Goal: Task Accomplishment & Management: Manage account settings

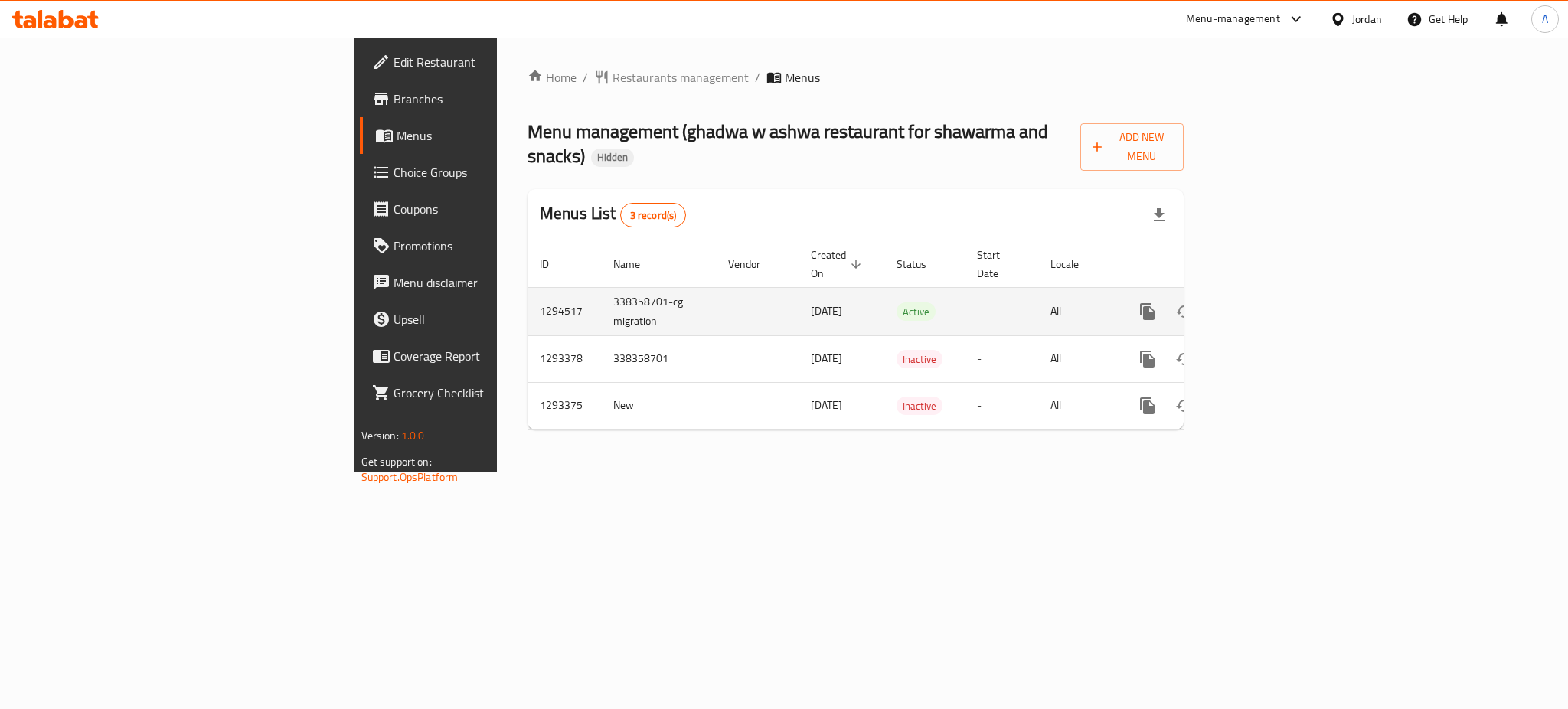
click at [1268, 303] on icon "enhanced table" at bounding box center [1257, 311] width 18 height 18
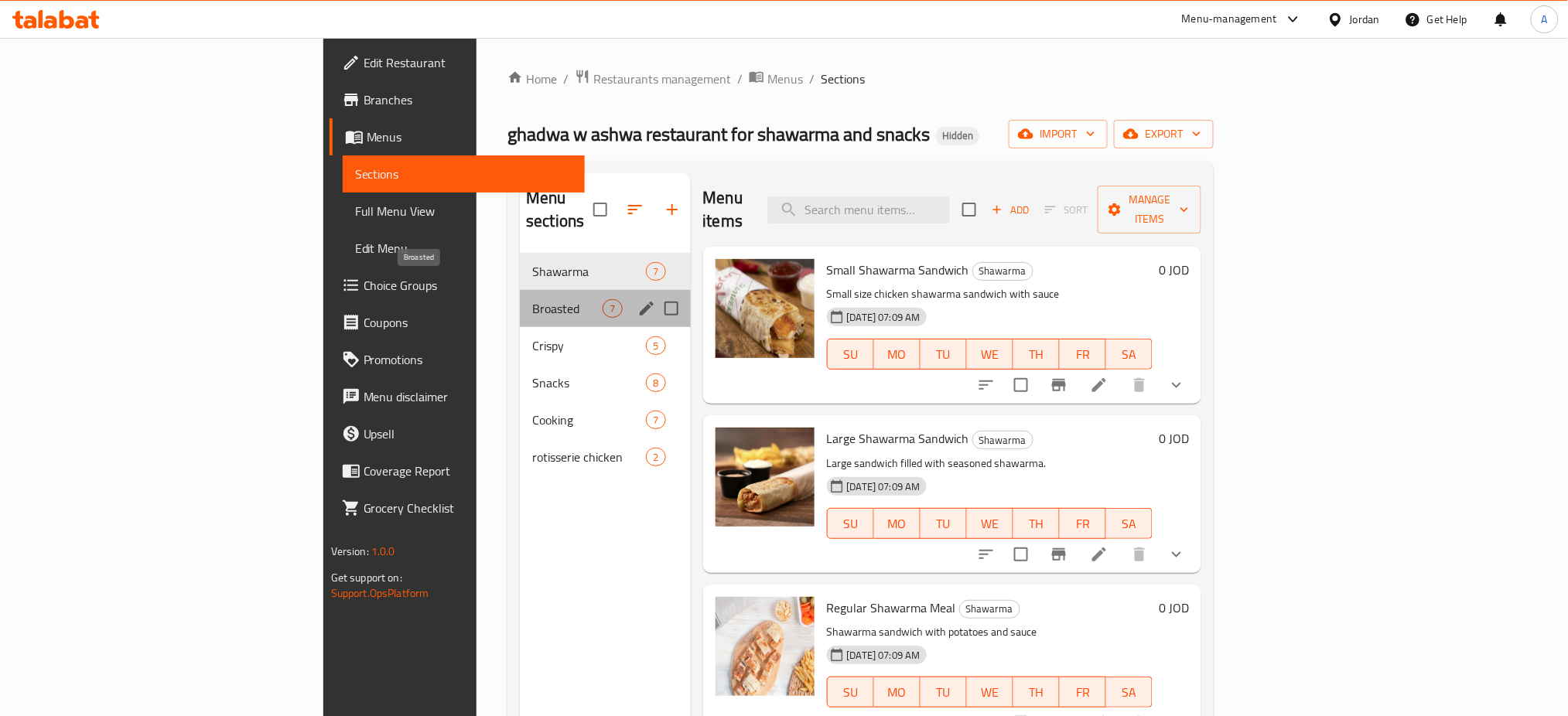
click at [533, 299] on span "Broasted" at bounding box center [568, 308] width 71 height 19
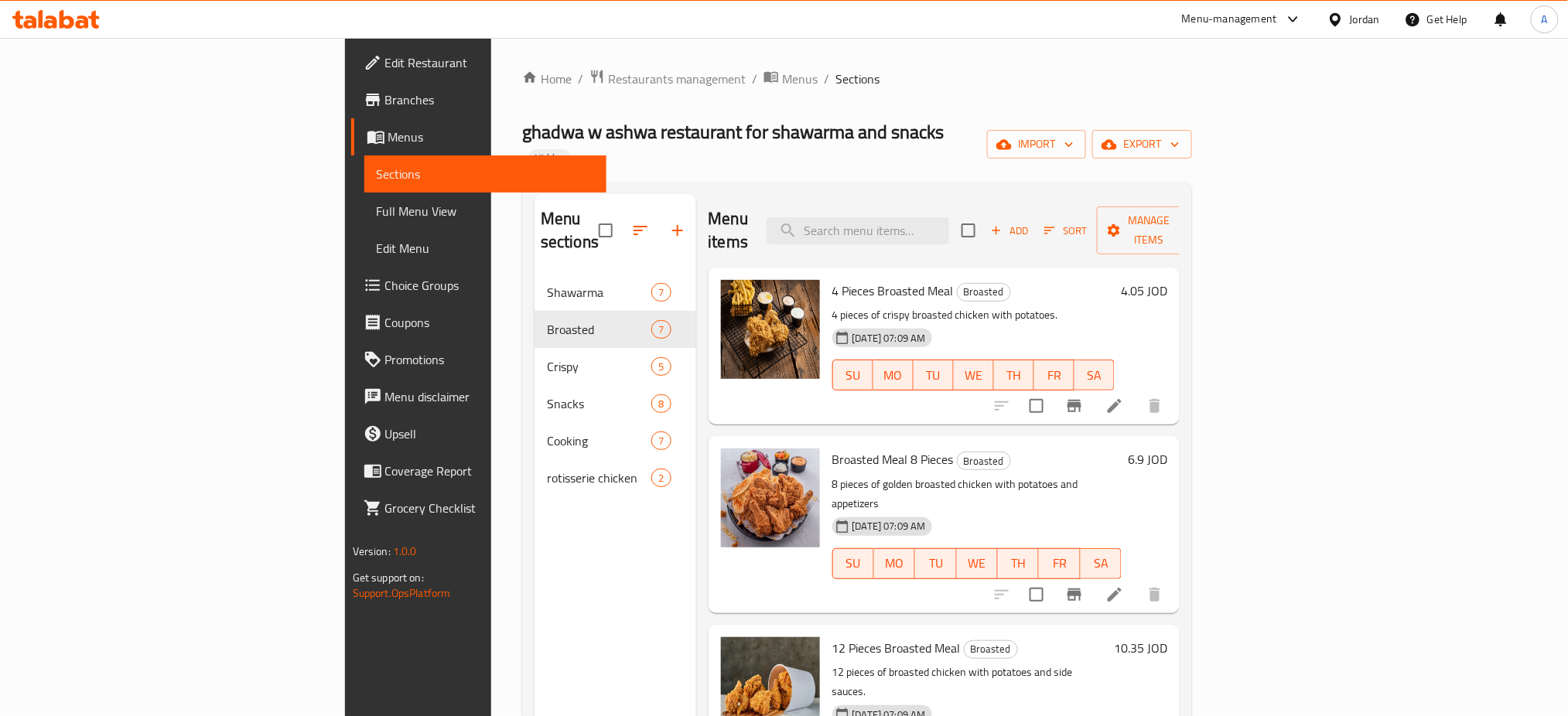
click at [1124, 194] on div "Menu items Add Sort Manage items" at bounding box center [945, 230] width 472 height 73
click at [522, 103] on div "Home / Restaurants management / Menus / Sections ghadwa w ashwa restaurant for …" at bounding box center [857, 496] width 670 height 854
click at [522, 92] on div "Home / Restaurants management / Menus / Sections ghadwa w ashwa restaurant for …" at bounding box center [857, 496] width 670 height 854
click at [608, 80] on span "Restaurants management" at bounding box center [677, 79] width 138 height 19
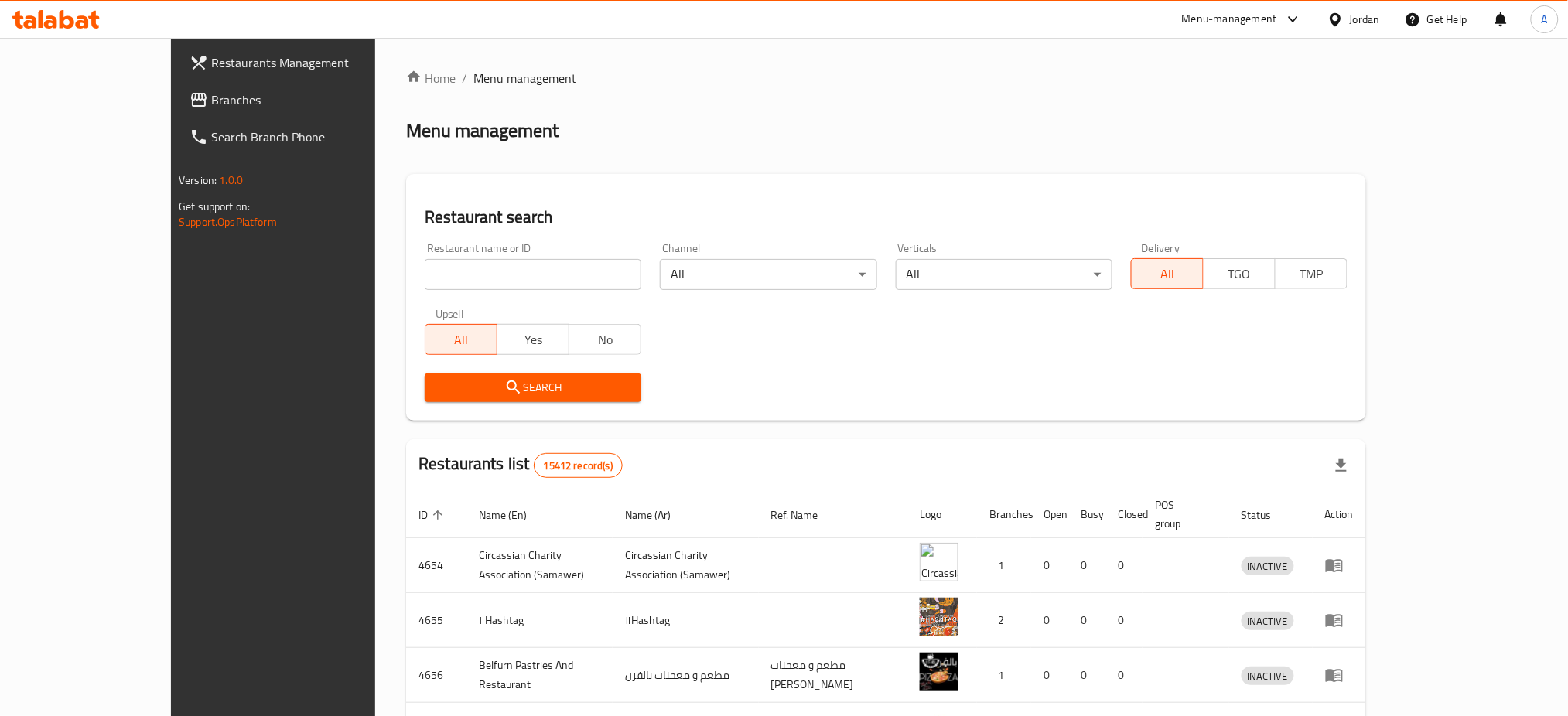
click at [467, 278] on input "search" at bounding box center [533, 274] width 216 height 31
type input "ت"
type input "غ"
type input "Yabz"
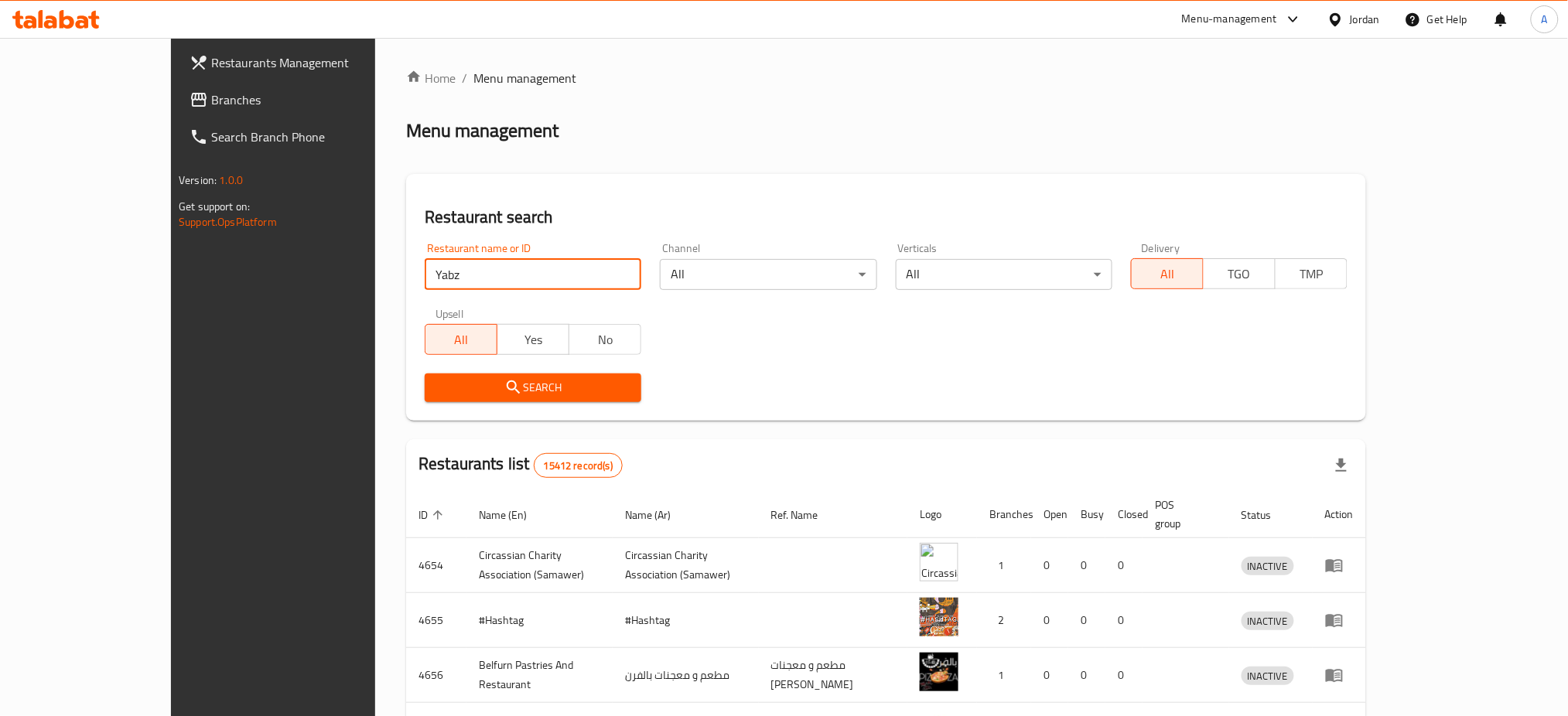
click button "Search" at bounding box center [533, 388] width 216 height 29
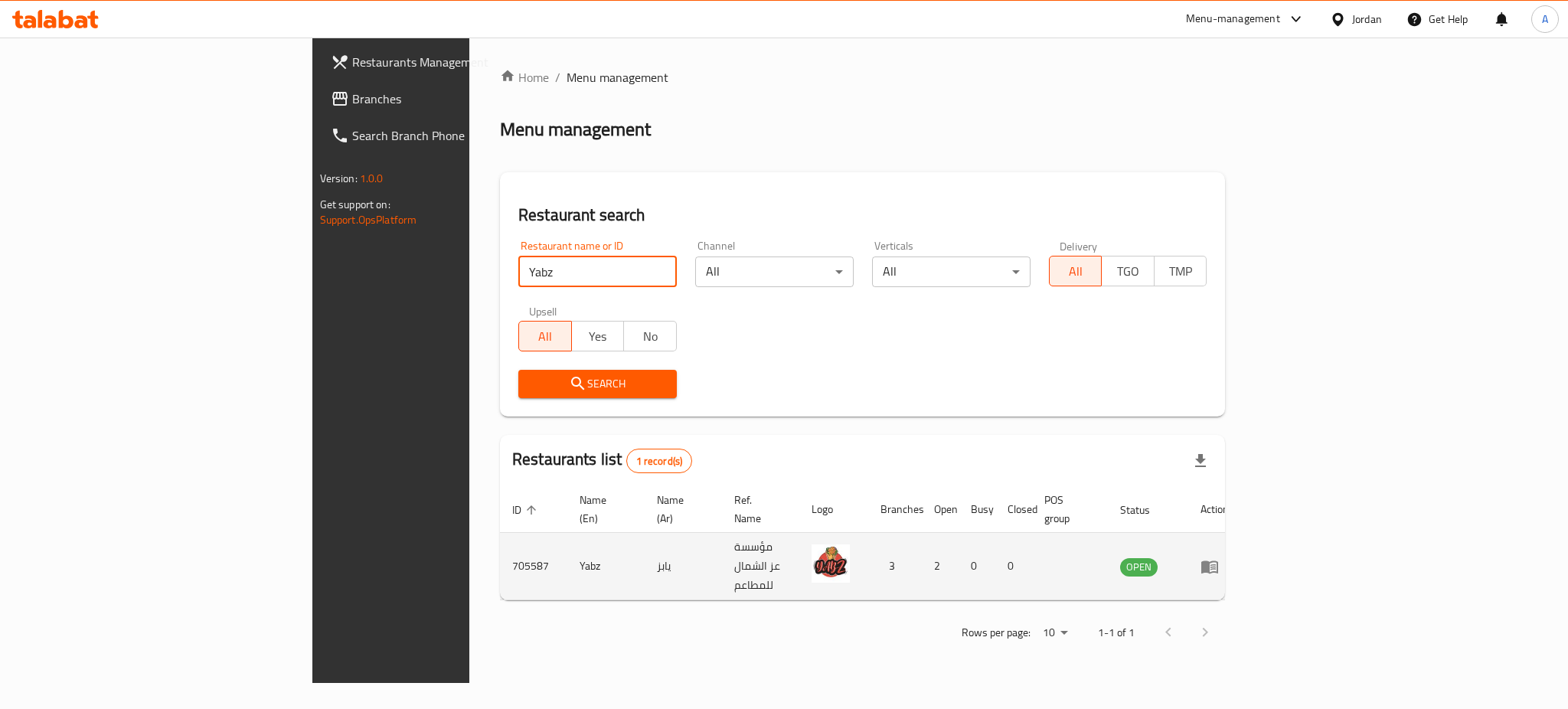
click at [1241, 549] on td "enhanced table" at bounding box center [1214, 566] width 53 height 68
click at [1241, 539] on td "enhanced table" at bounding box center [1214, 566] width 53 height 68
drag, startPoint x: 1470, startPoint y: 549, endPoint x: 1480, endPoint y: 533, distance: 18.9
click at [1241, 549] on td "enhanced table" at bounding box center [1214, 566] width 53 height 68
click at [1241, 533] on td "enhanced table" at bounding box center [1214, 566] width 53 height 68
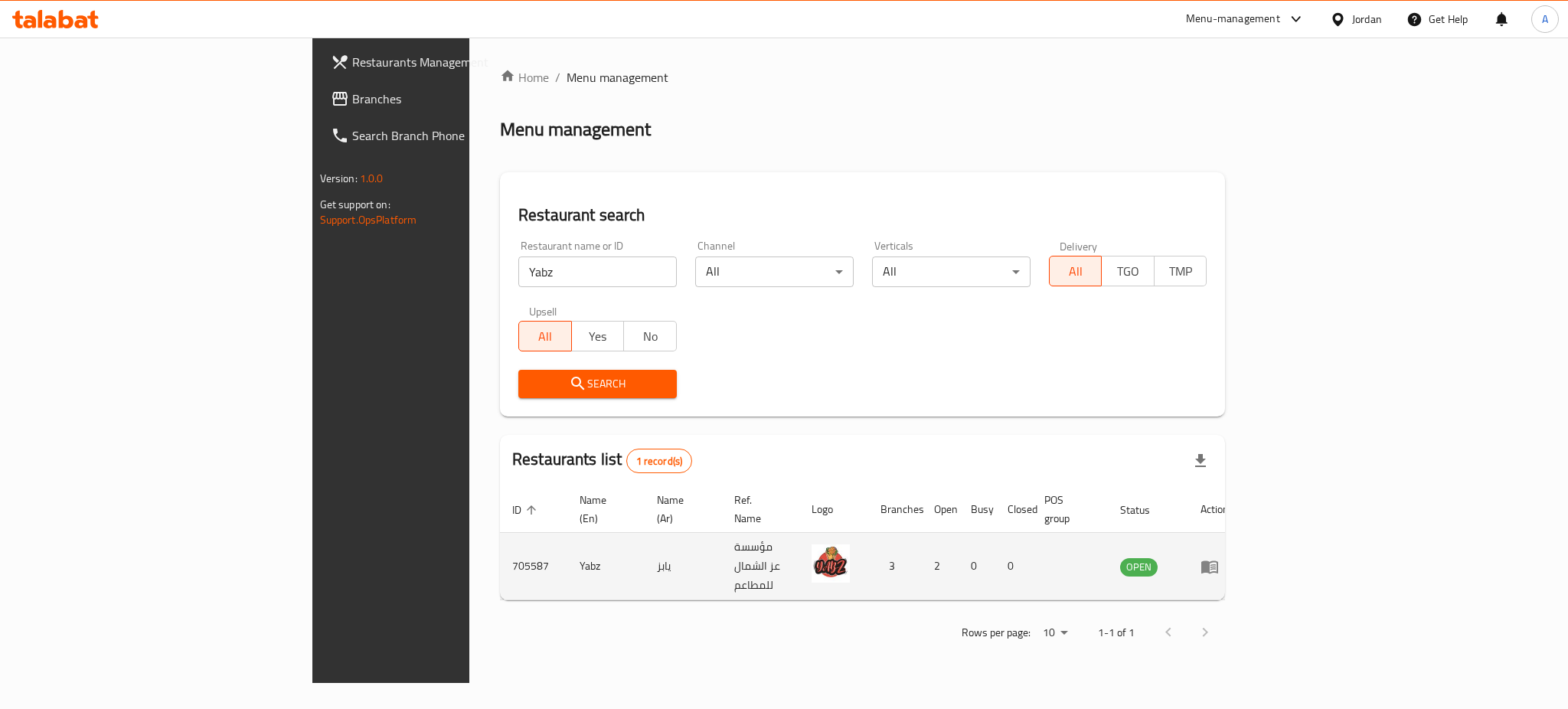
click at [1241, 533] on td "enhanced table" at bounding box center [1214, 566] width 53 height 68
click at [1241, 564] on td "enhanced table" at bounding box center [1214, 566] width 53 height 68
click at [1229, 558] on link "enhanced table" at bounding box center [1215, 566] width 29 height 18
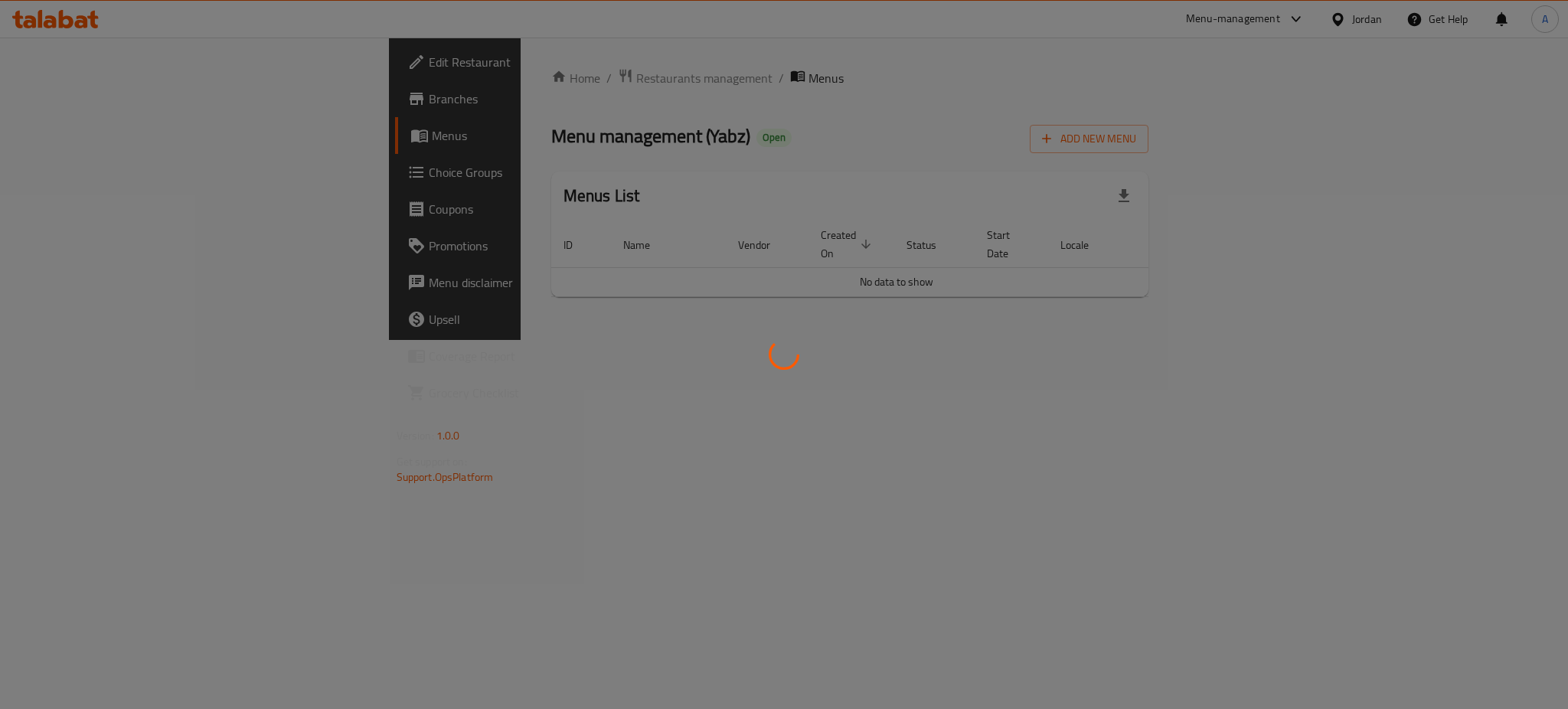
click at [1489, 429] on div at bounding box center [784, 354] width 1568 height 709
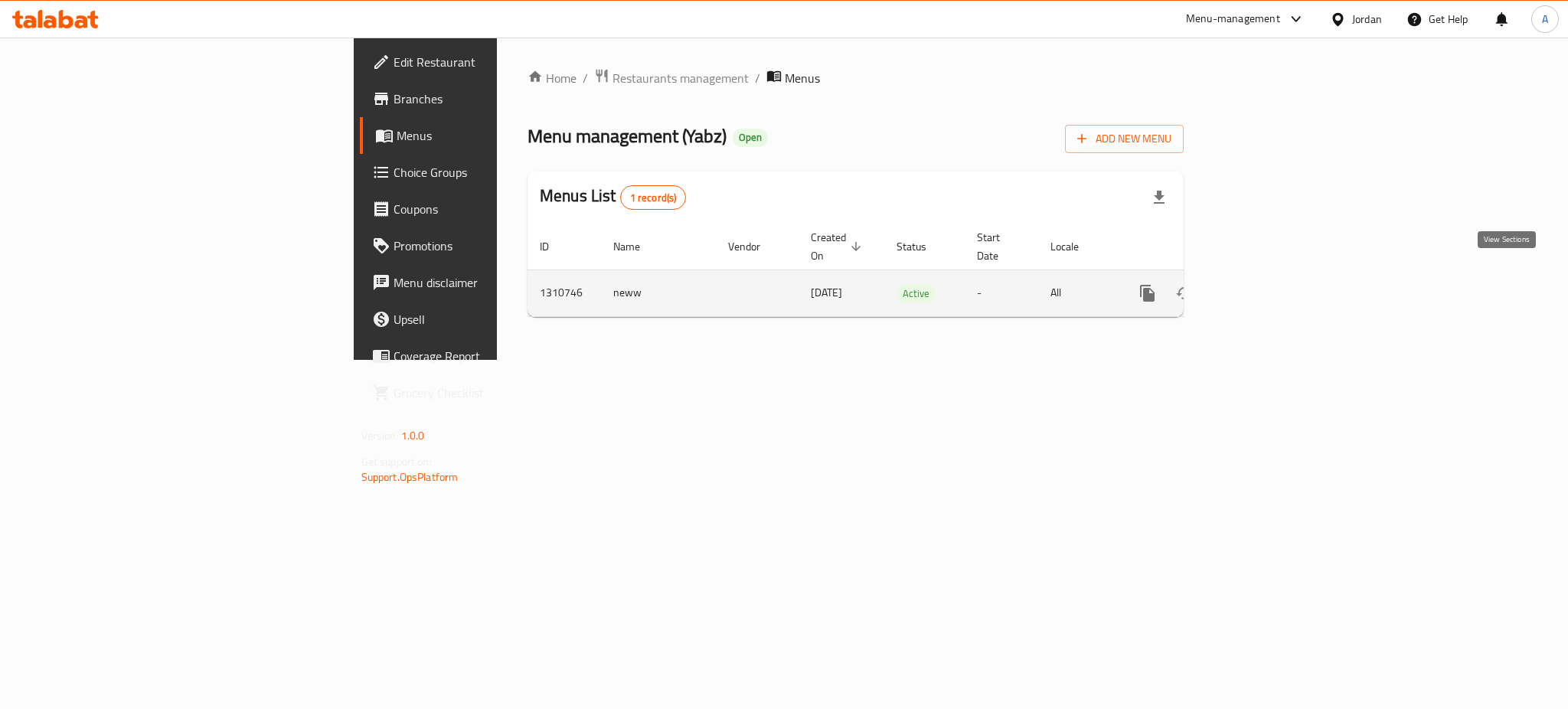
click at [1277, 282] on link "enhanced table" at bounding box center [1258, 293] width 37 height 37
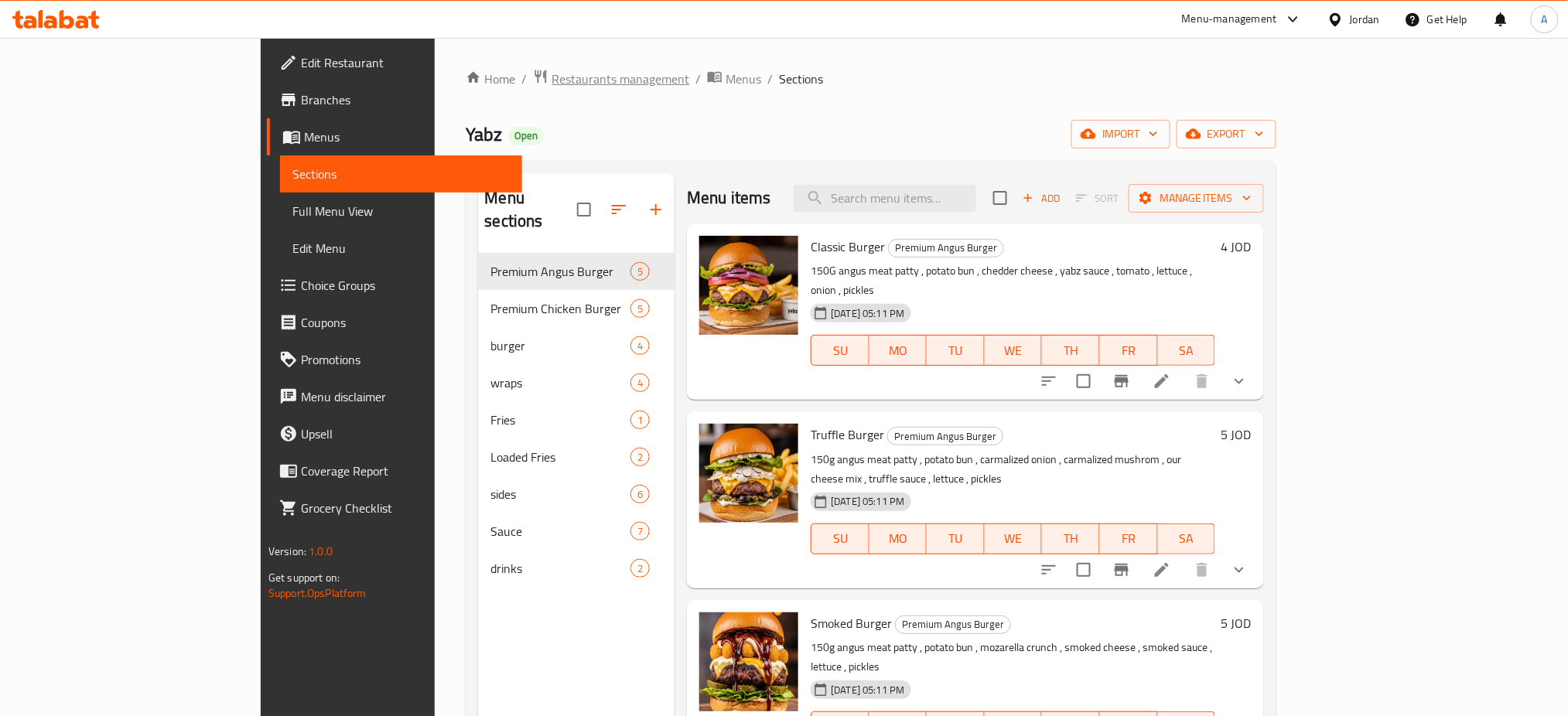
click at [552, 70] on span "Restaurants management" at bounding box center [620, 79] width 138 height 19
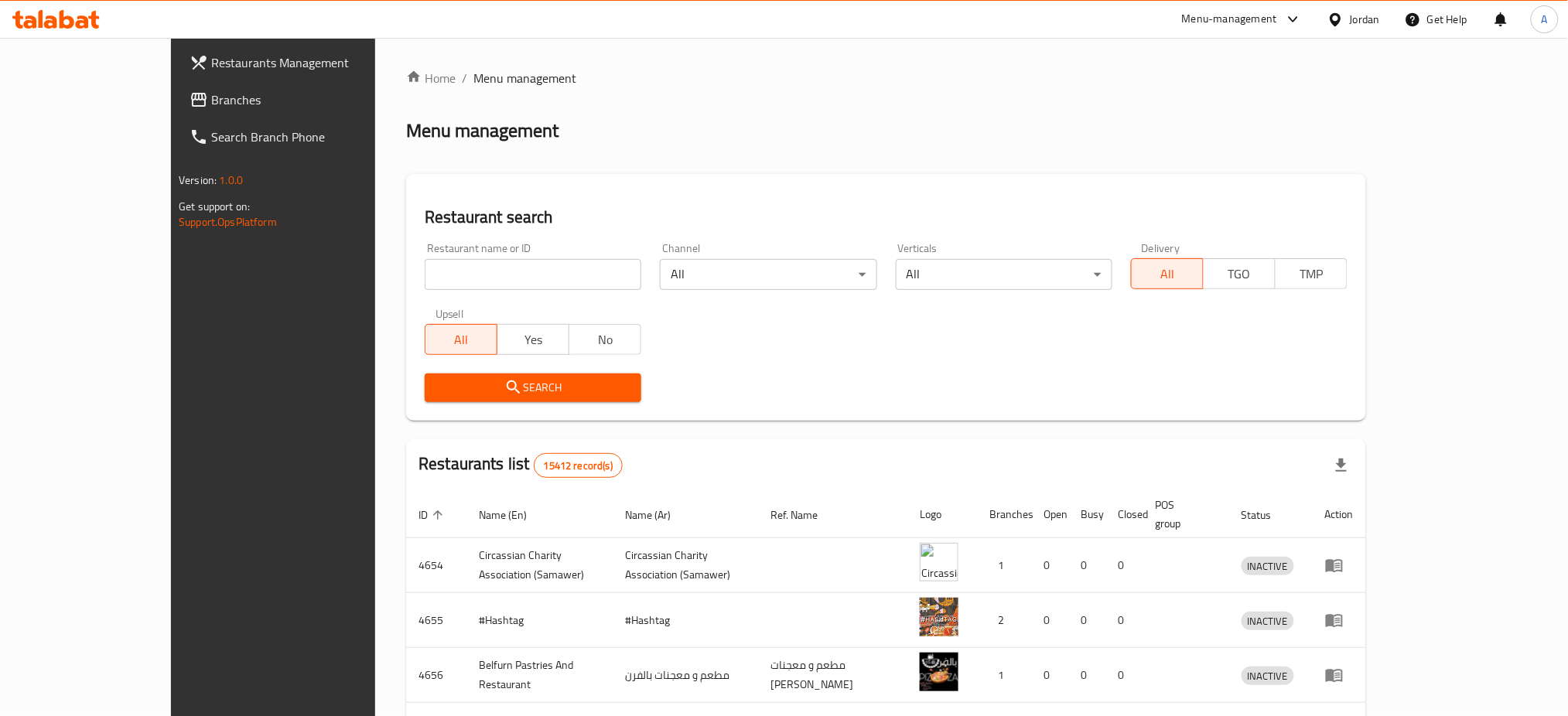
click at [1236, 23] on div "Menu-management" at bounding box center [1229, 19] width 95 height 19
click at [171, 525] on div "Restaurants Management Branches Search Branch Phone Version: 1.0.0 Get support …" at bounding box center [302, 396] width 262 height 716
click at [505, 265] on input "search" at bounding box center [533, 274] width 216 height 31
click button "Search" at bounding box center [533, 388] width 216 height 29
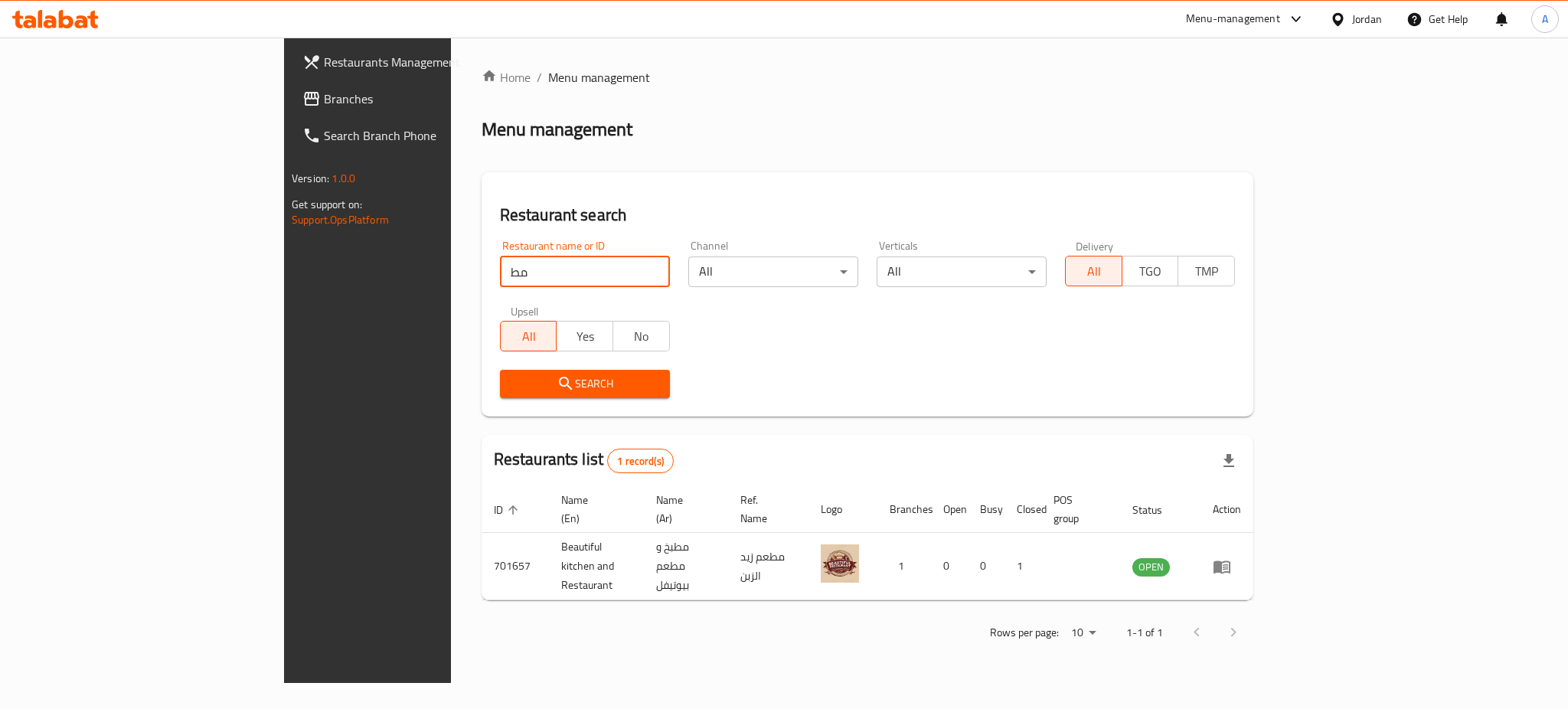
type input "م"
type input "غ"
type input "Yabz"
click button "Search" at bounding box center [585, 384] width 170 height 29
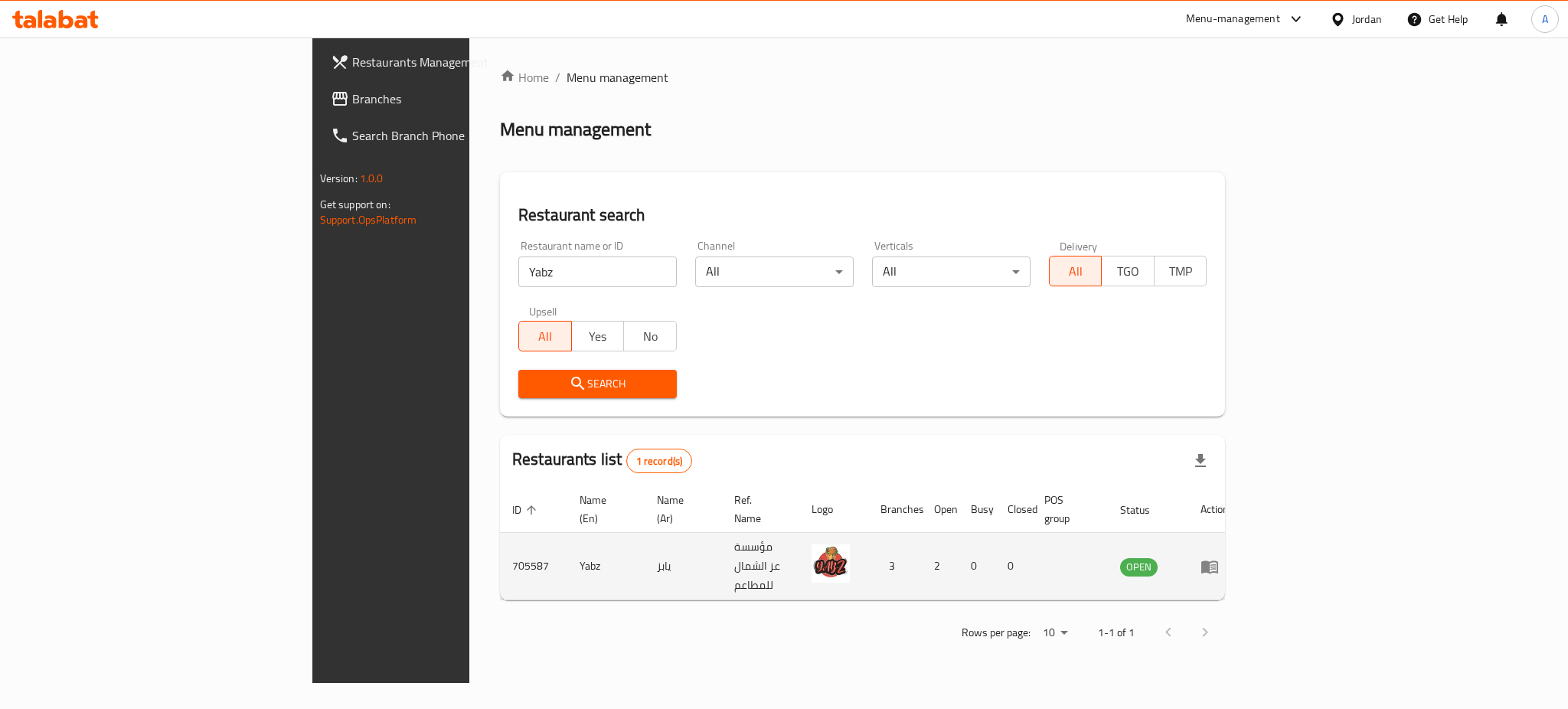
click at [1219, 558] on icon "enhanced table" at bounding box center [1210, 566] width 18 height 18
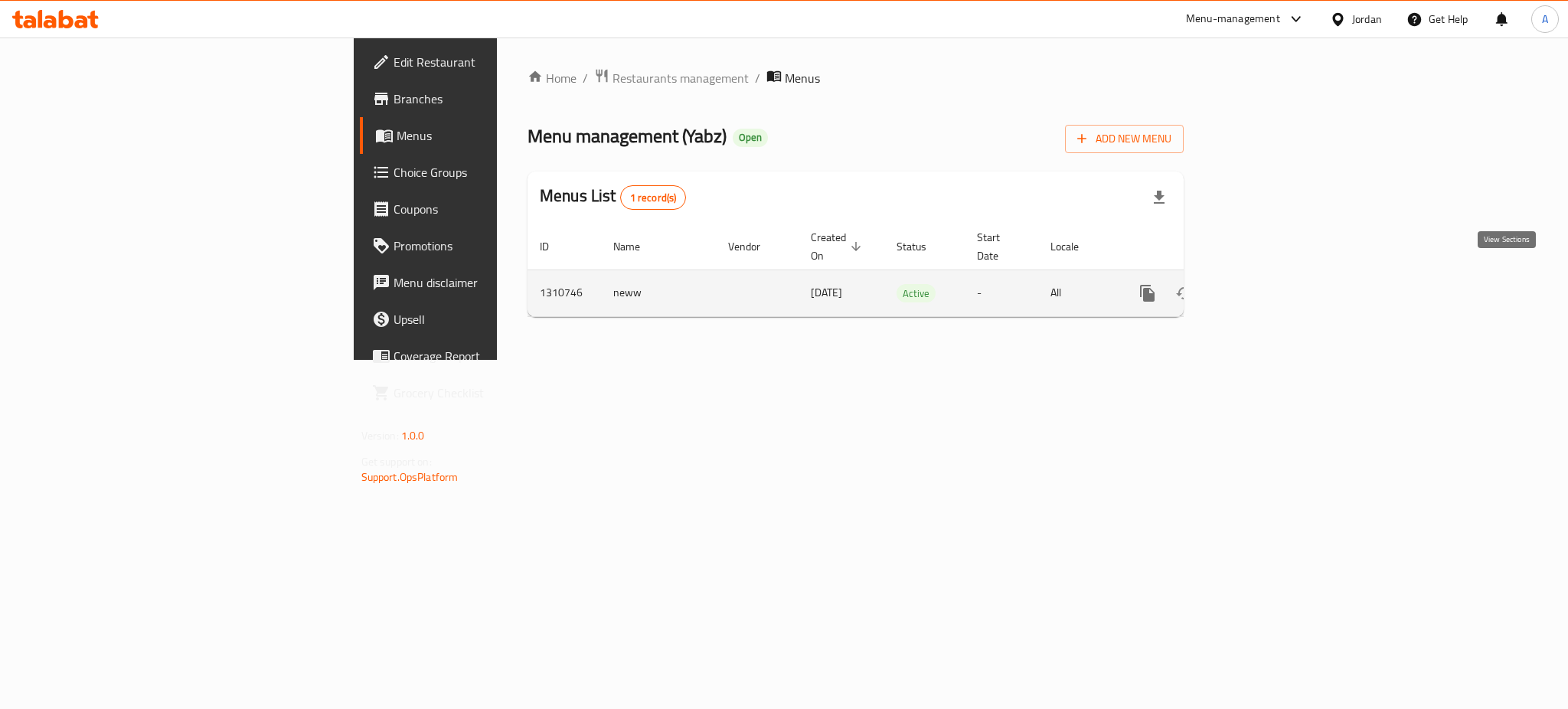
click at [1268, 284] on icon "enhanced table" at bounding box center [1257, 293] width 18 height 18
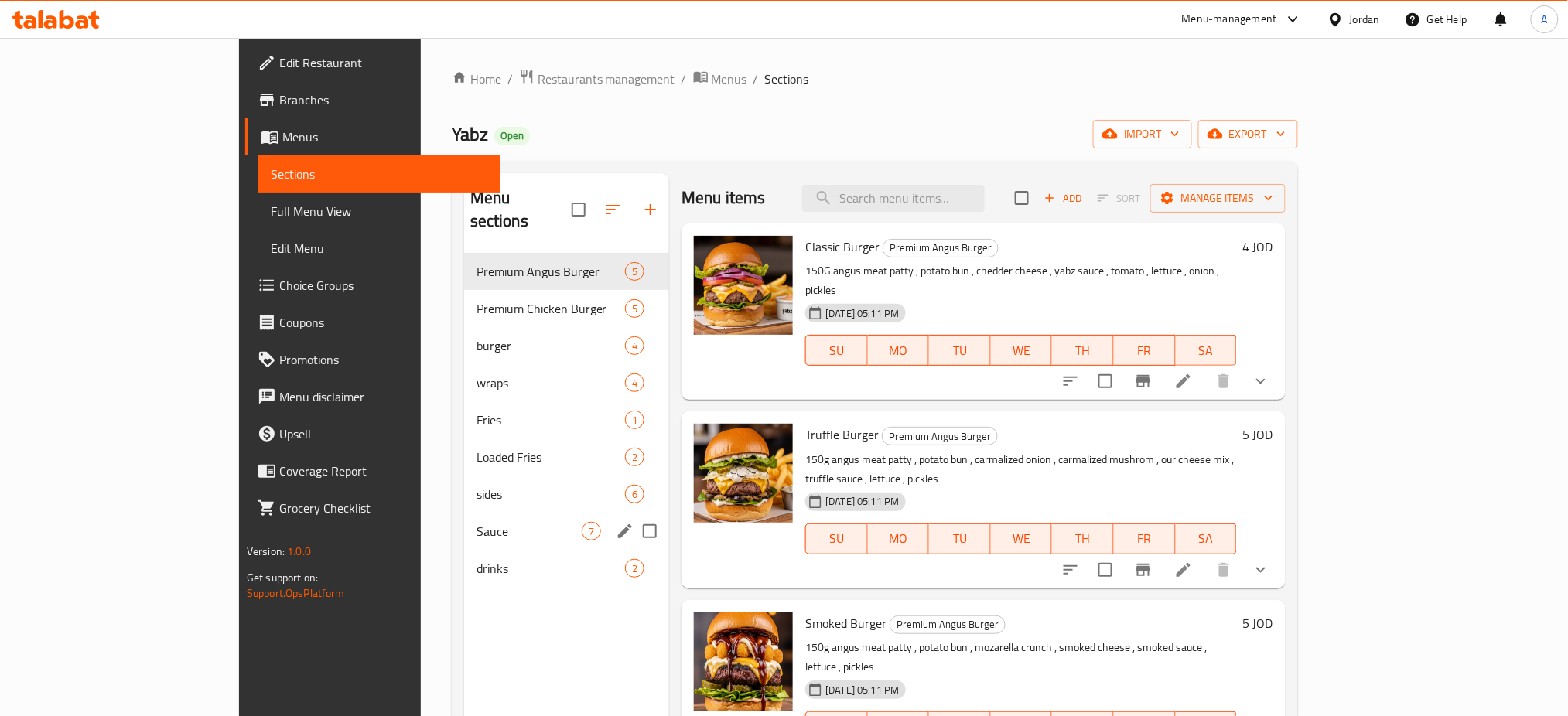
click at [476, 559] on span "drinks" at bounding box center [550, 568] width 149 height 19
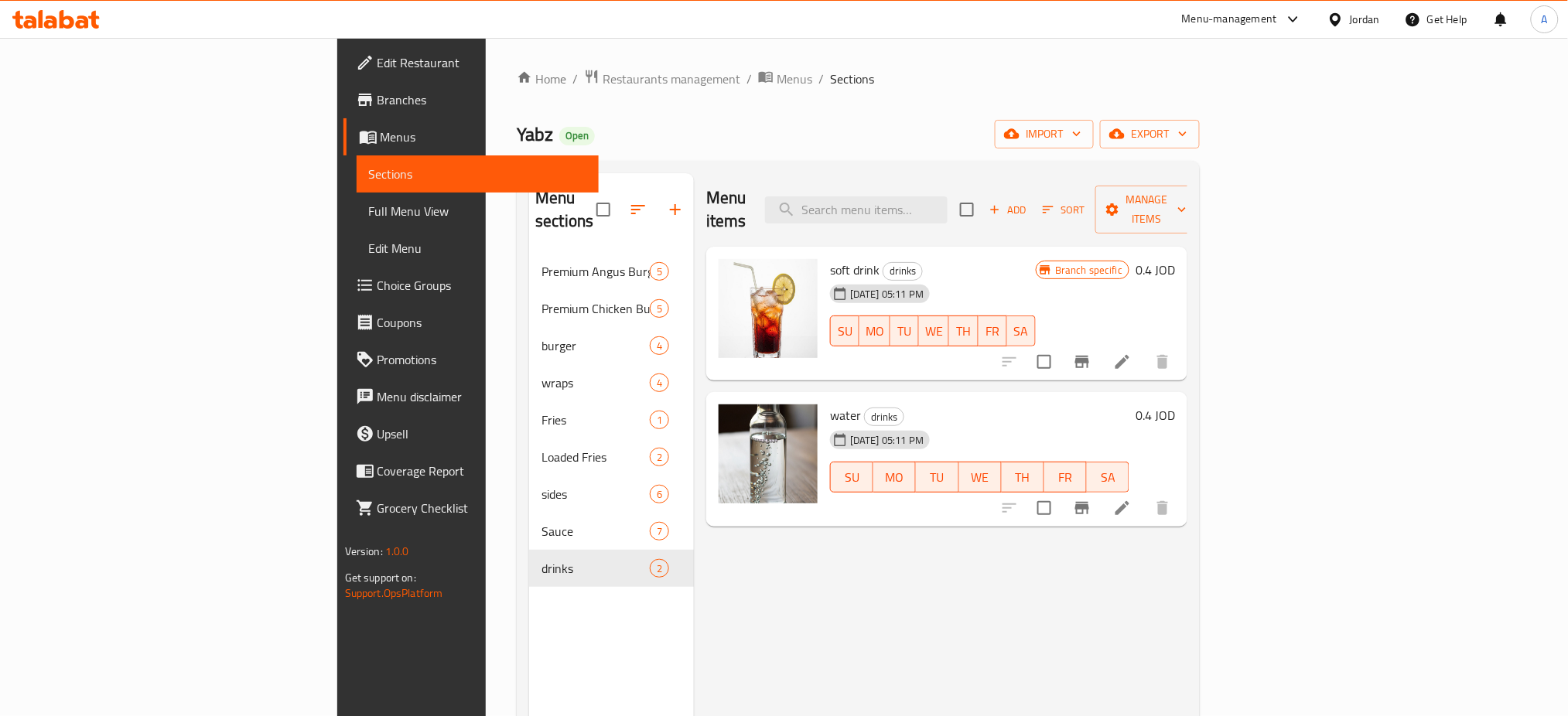
click at [1187, 615] on div "Menu items Add Sort Manage items soft drink drinks [DATE] 05:11 PM SU MO TU WE …" at bounding box center [941, 531] width 494 height 716
click at [1101, 352] on button "Branch-specific-item" at bounding box center [1082, 362] width 37 height 37
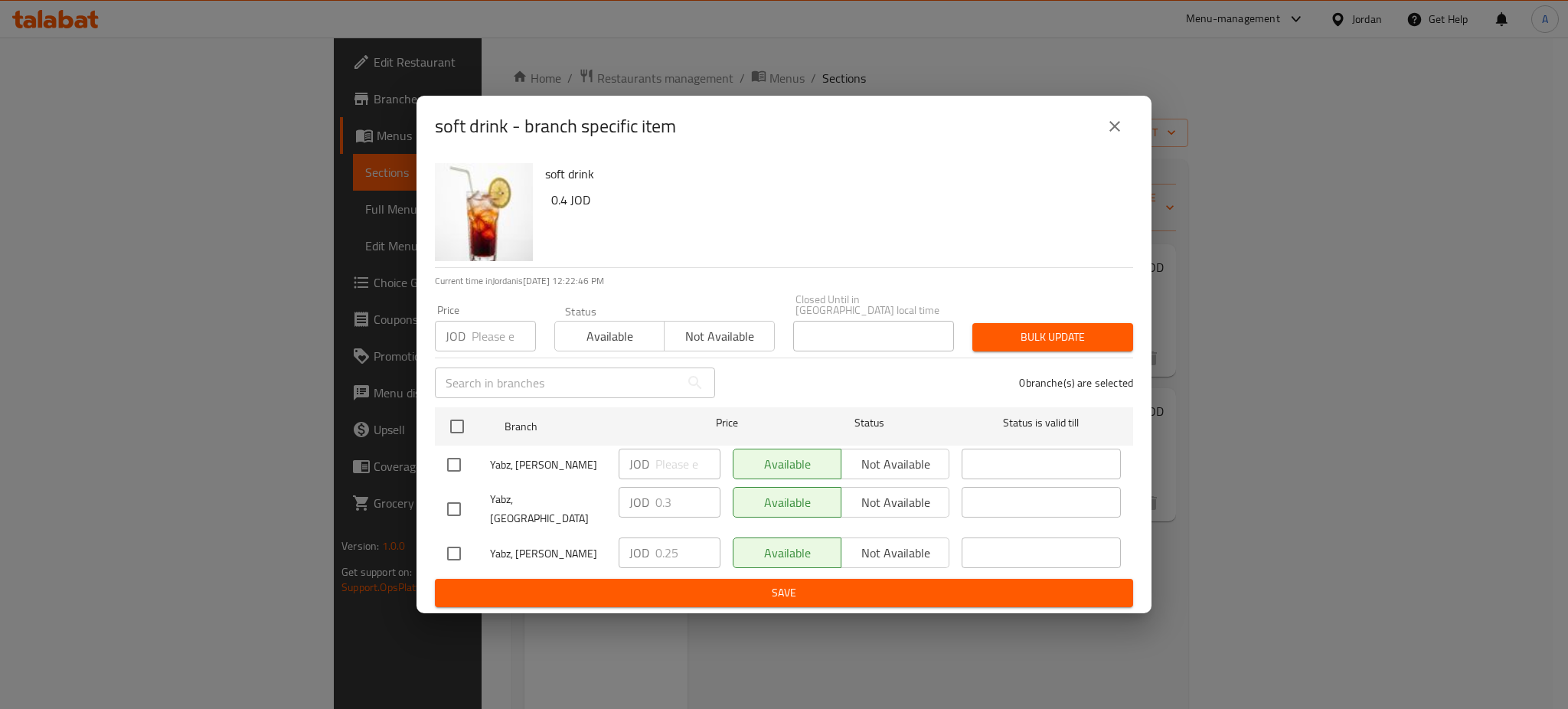
click at [459, 501] on input "checkbox" at bounding box center [454, 509] width 32 height 32
checkbox input "true"
click at [450, 538] on input "checkbox" at bounding box center [454, 554] width 32 height 32
checkbox input "true"
click at [668, 547] on input "0.25" at bounding box center [688, 553] width 65 height 30
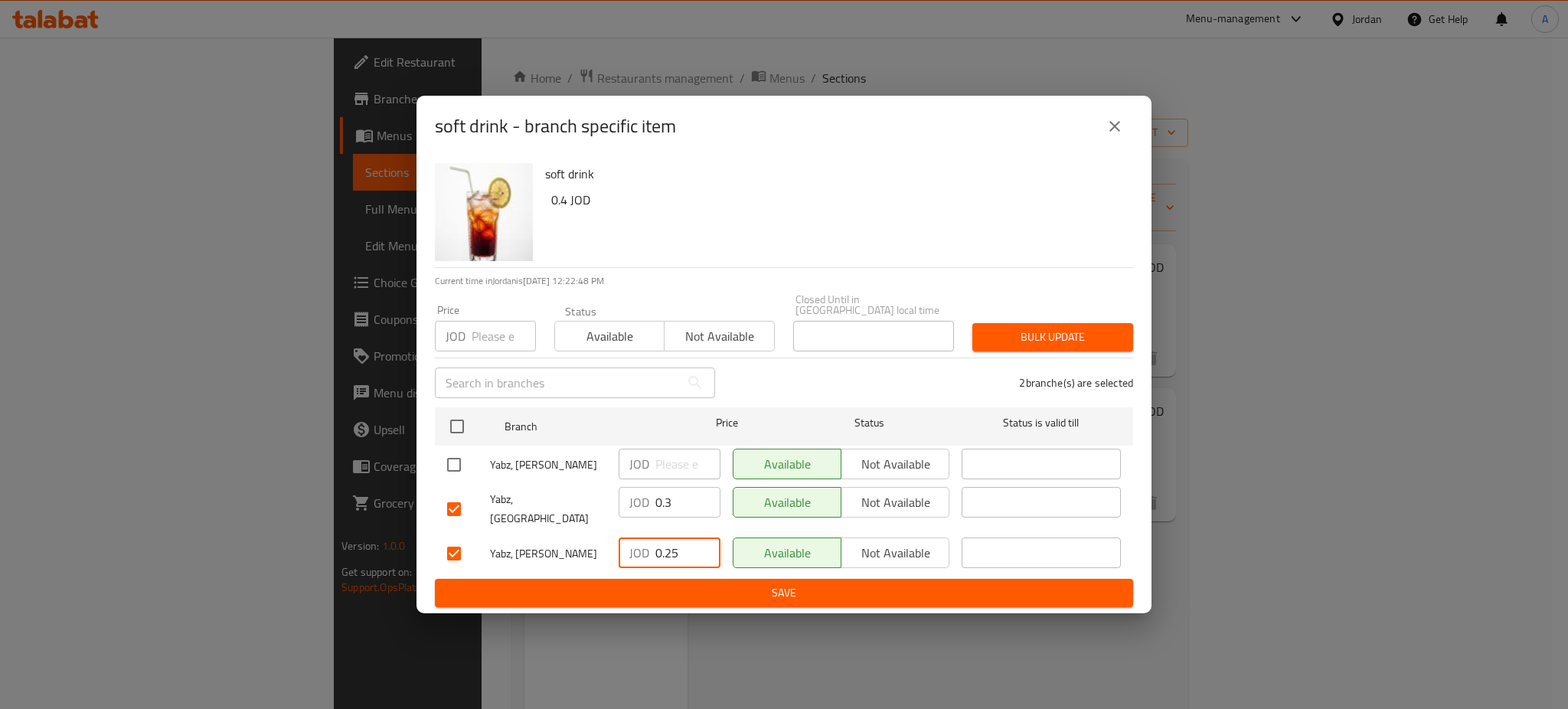
drag, startPoint x: 682, startPoint y: 544, endPoint x: 667, endPoint y: 544, distance: 15.0
click at [667, 544] on input "0.25" at bounding box center [688, 553] width 65 height 30
type input "0.3"
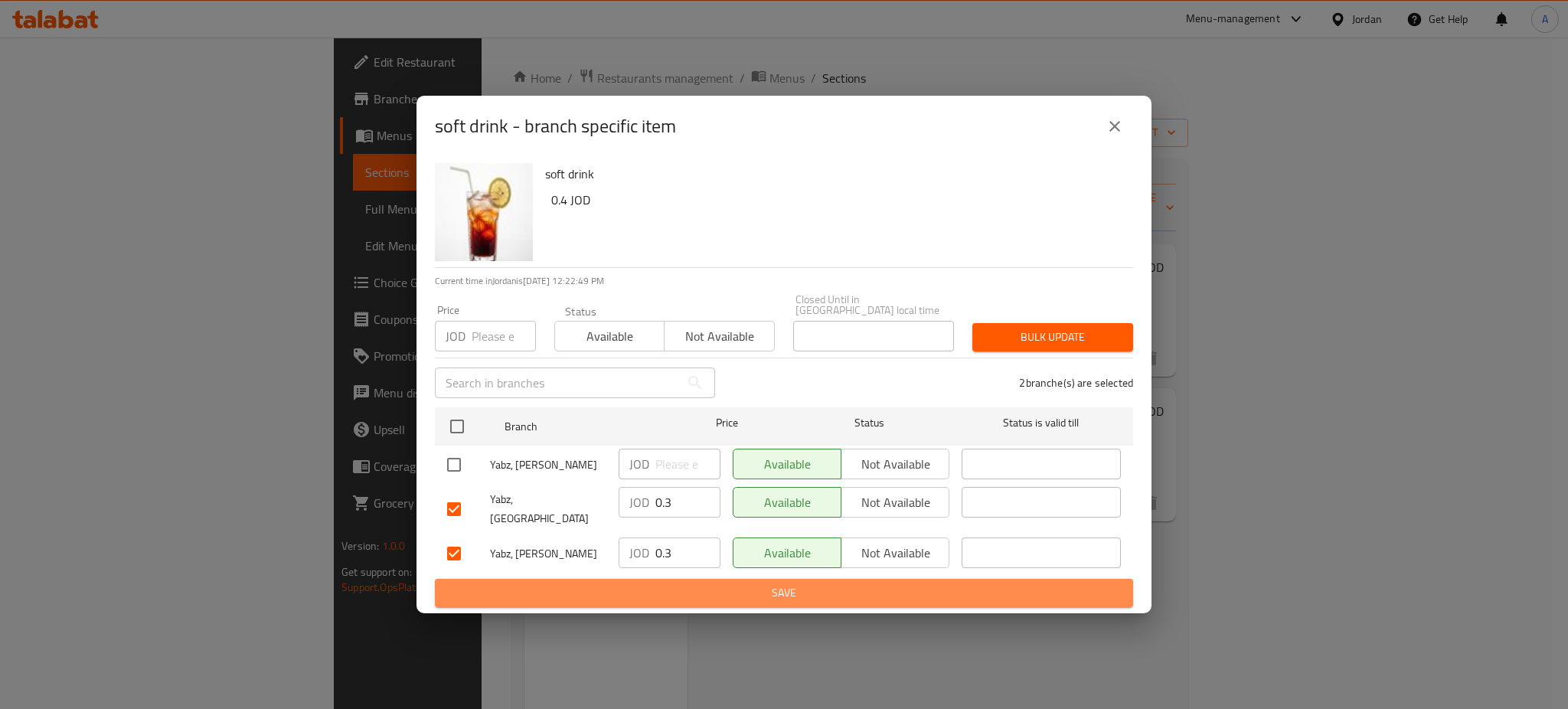
click at [714, 584] on span "Save" at bounding box center [784, 593] width 674 height 19
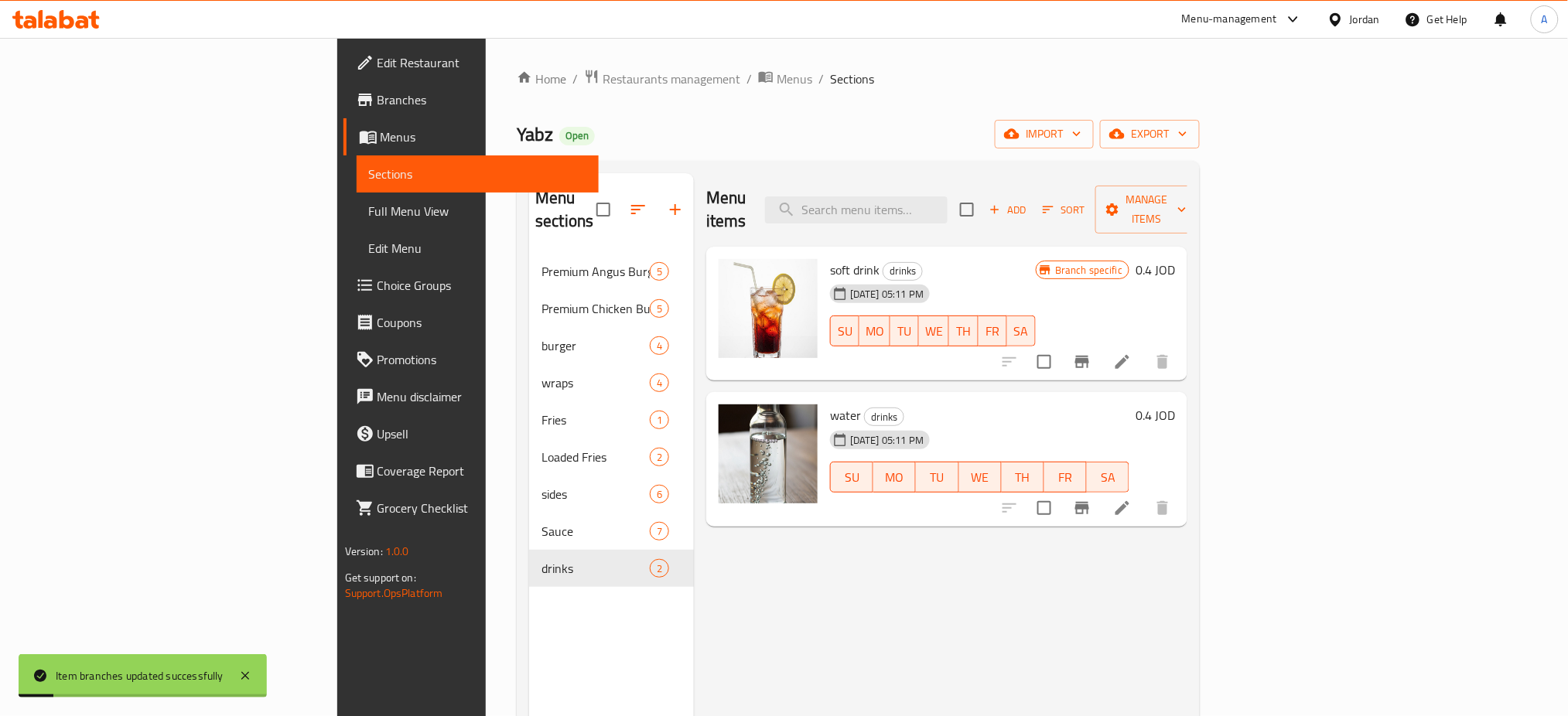
click at [1089, 502] on icon "Branch-specific-item" at bounding box center [1082, 508] width 14 height 12
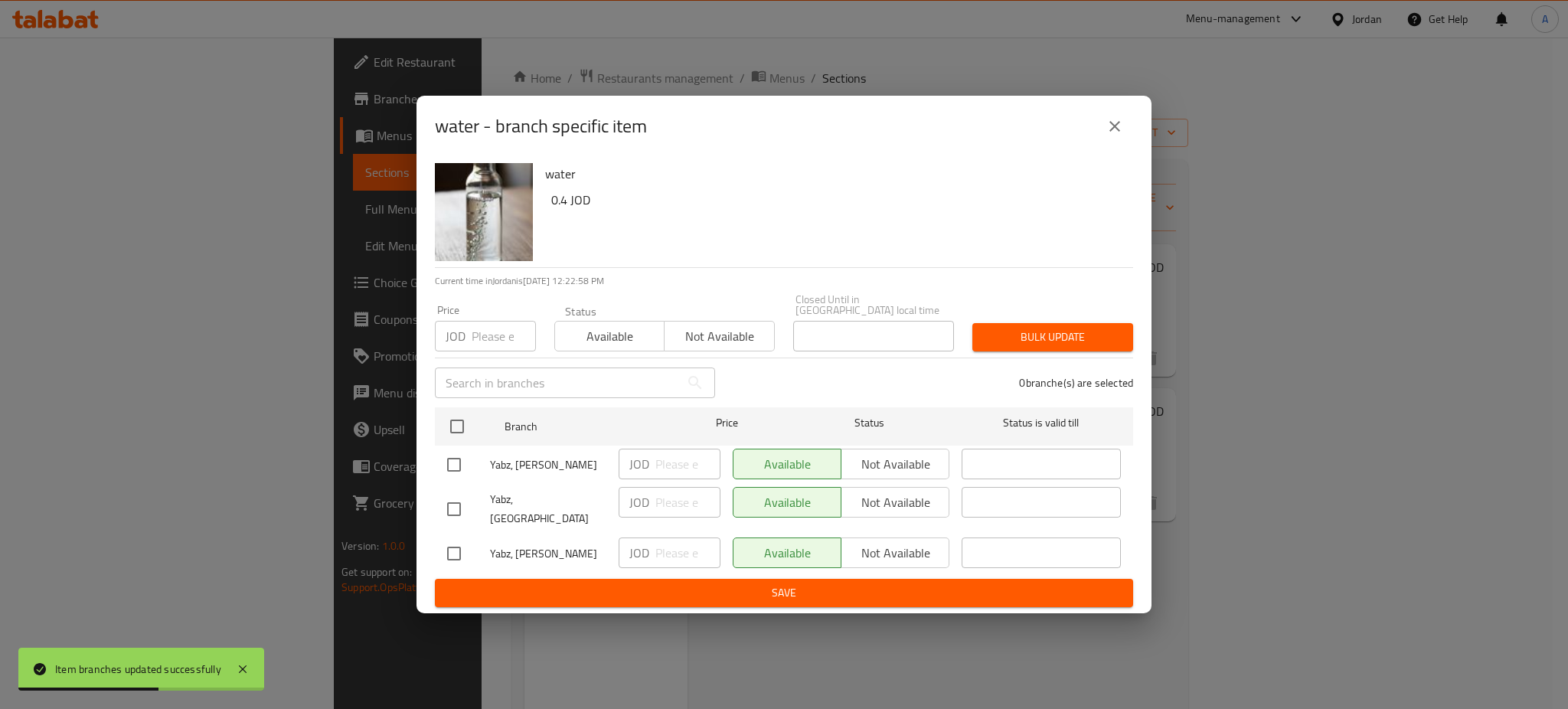
click at [459, 506] on input "checkbox" at bounding box center [454, 509] width 32 height 32
checkbox input "true"
click at [454, 538] on input "checkbox" at bounding box center [454, 554] width 32 height 32
checkbox input "true"
click at [683, 511] on input "number" at bounding box center [688, 503] width 65 height 30
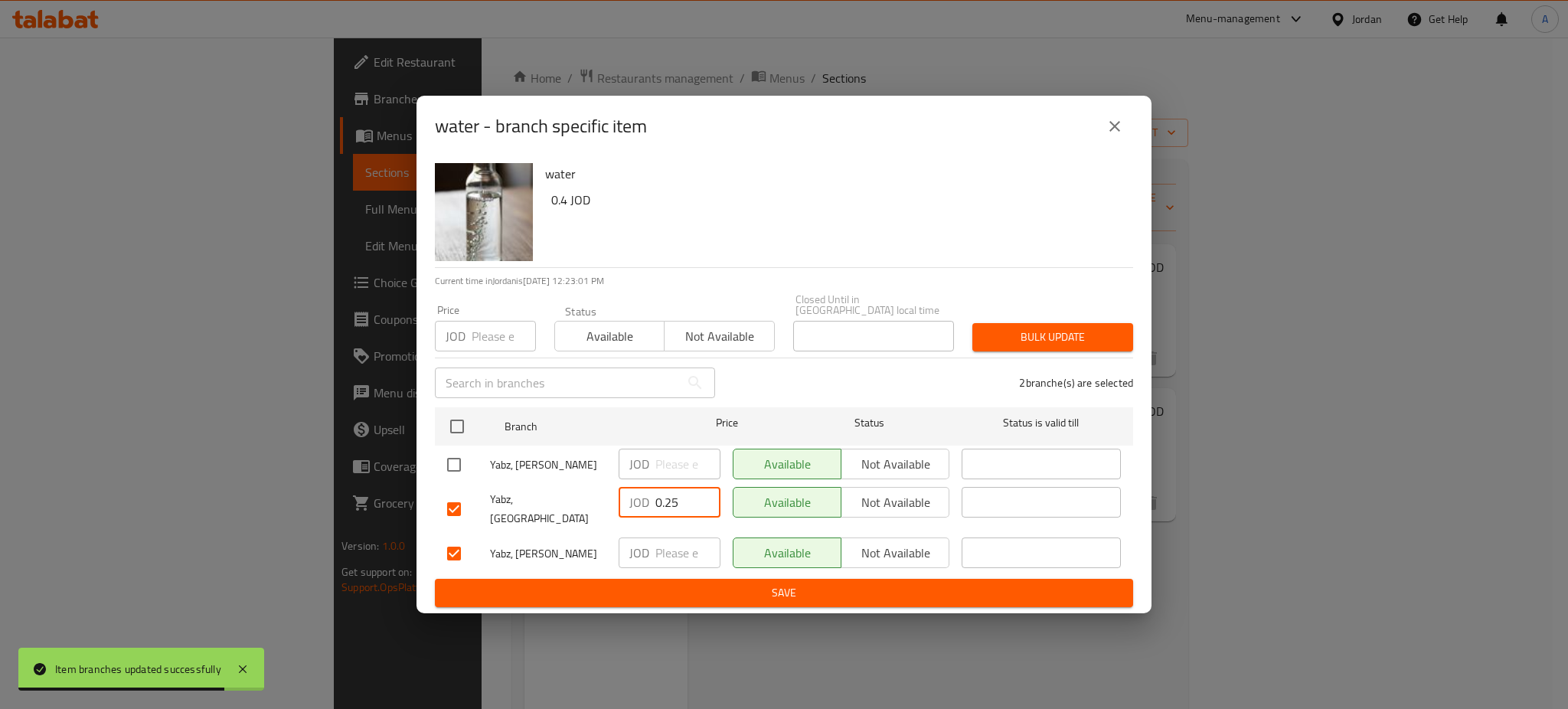
drag, startPoint x: 680, startPoint y: 504, endPoint x: 628, endPoint y: 504, distance: 52.0
click at [628, 504] on div "JOD 0.25 ​" at bounding box center [670, 503] width 102 height 30
type input "0.25"
click at [667, 539] on input "number" at bounding box center [688, 553] width 65 height 30
paste input "0.25"
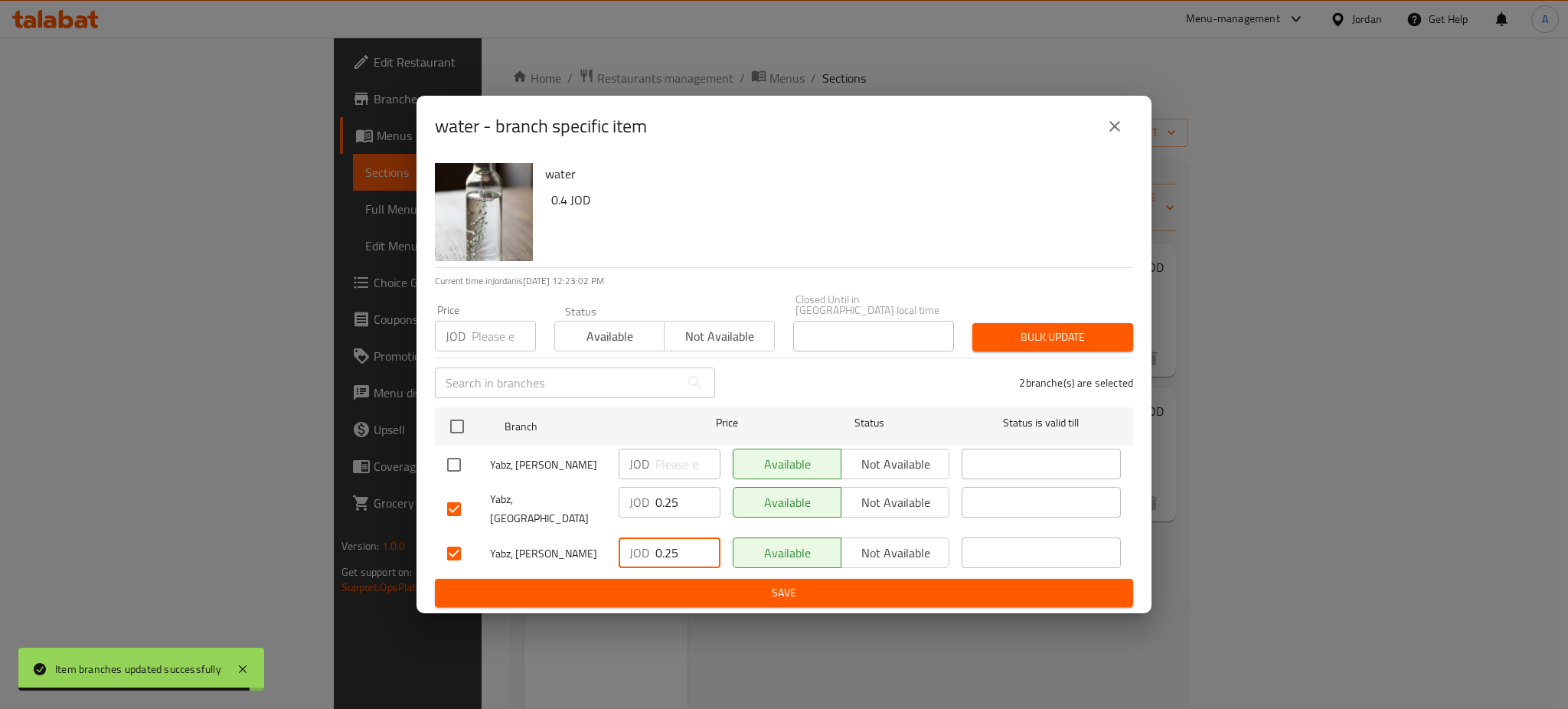
type input "0.25"
click at [709, 584] on span "Save" at bounding box center [784, 593] width 674 height 19
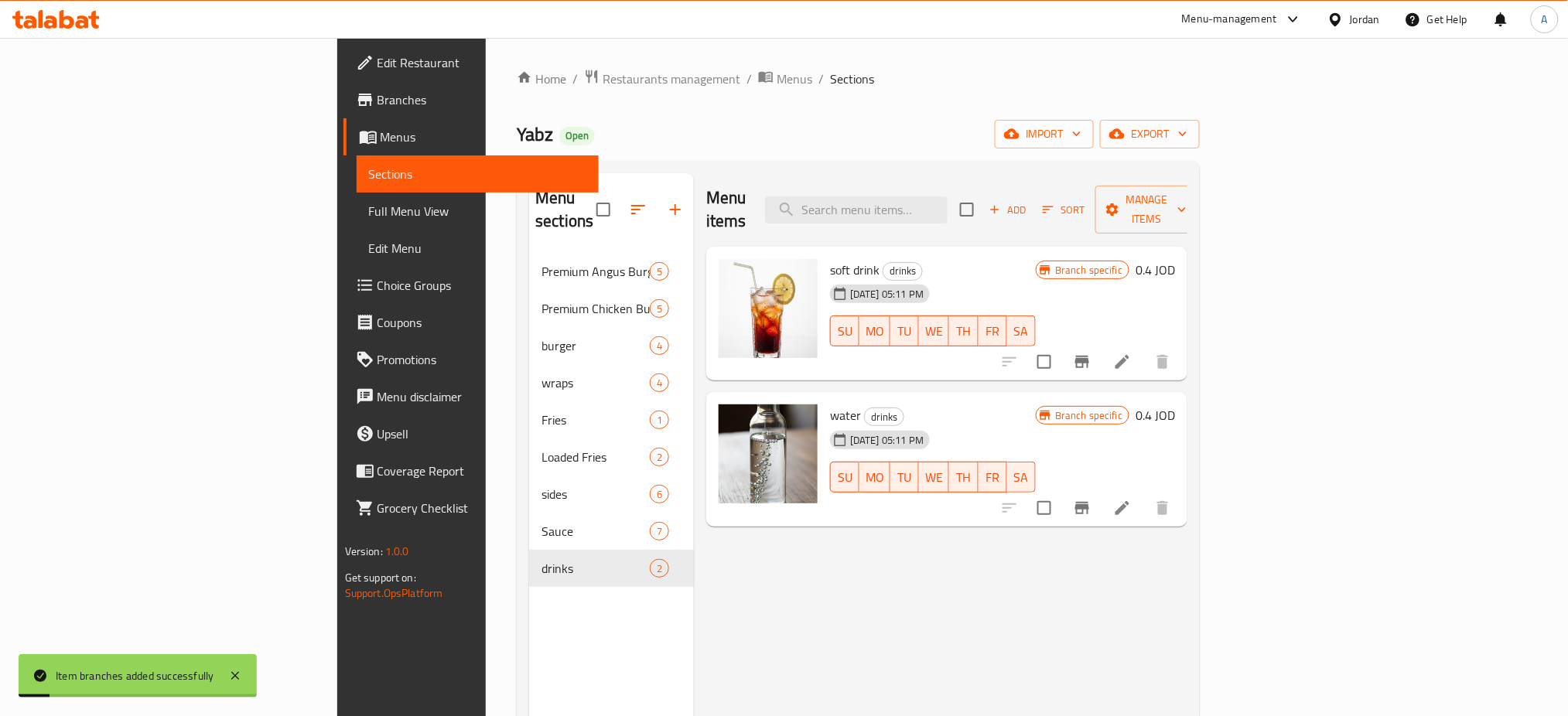
click at [377, 94] on span "Branches" at bounding box center [482, 100] width 210 height 19
